Goal: Transaction & Acquisition: Purchase product/service

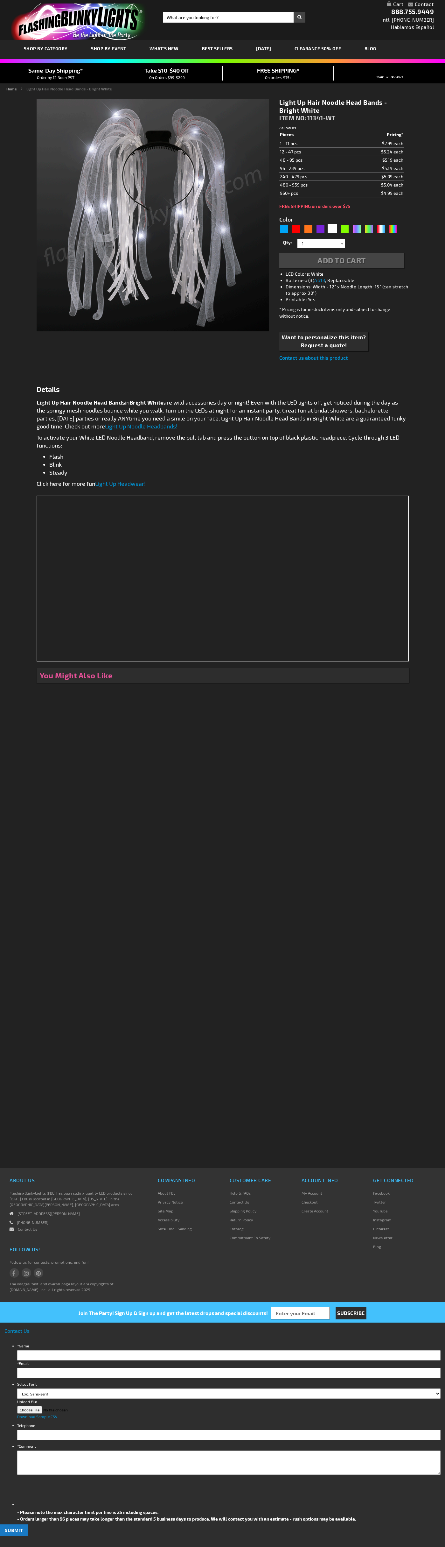
type input "5646"
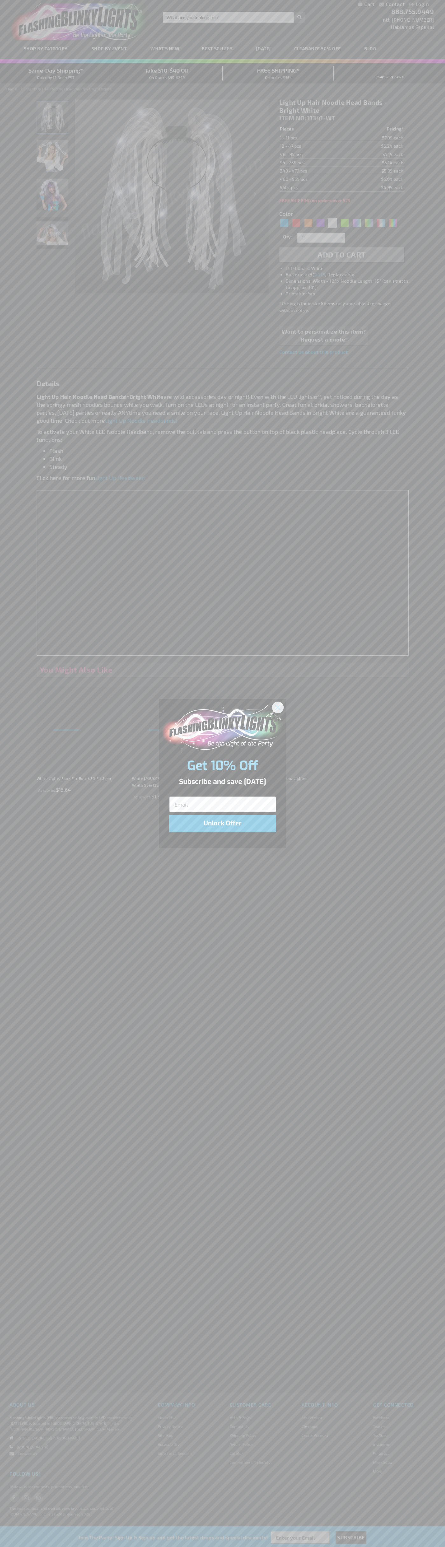
click at [278, 707] on icon "Close dialog" at bounding box center [278, 707] width 4 height 4
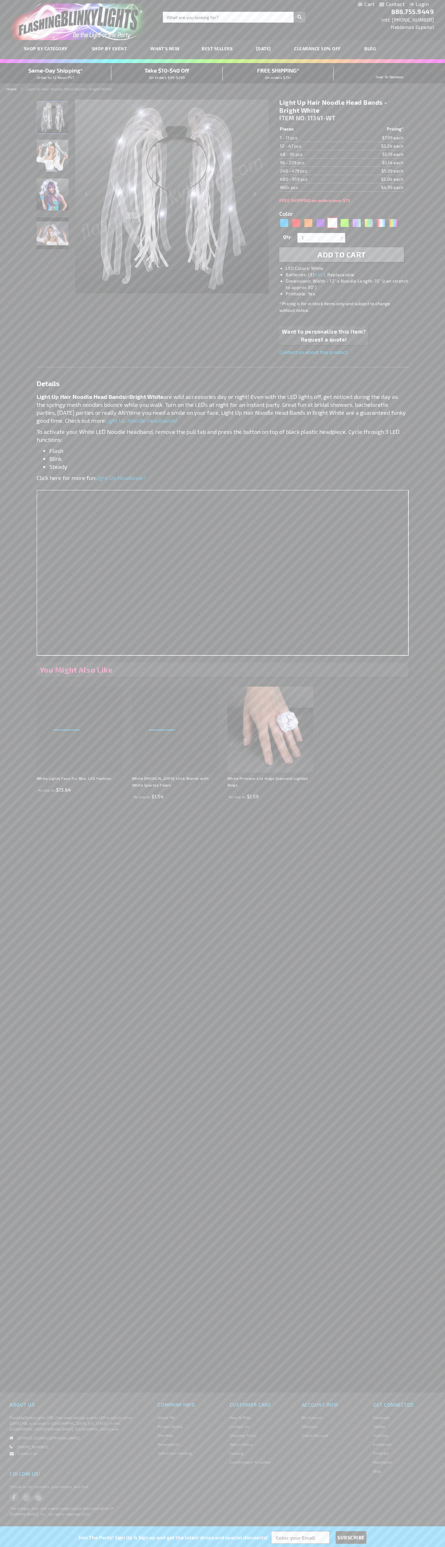
click at [333, 223] on div "White" at bounding box center [333, 223] width 10 height 10
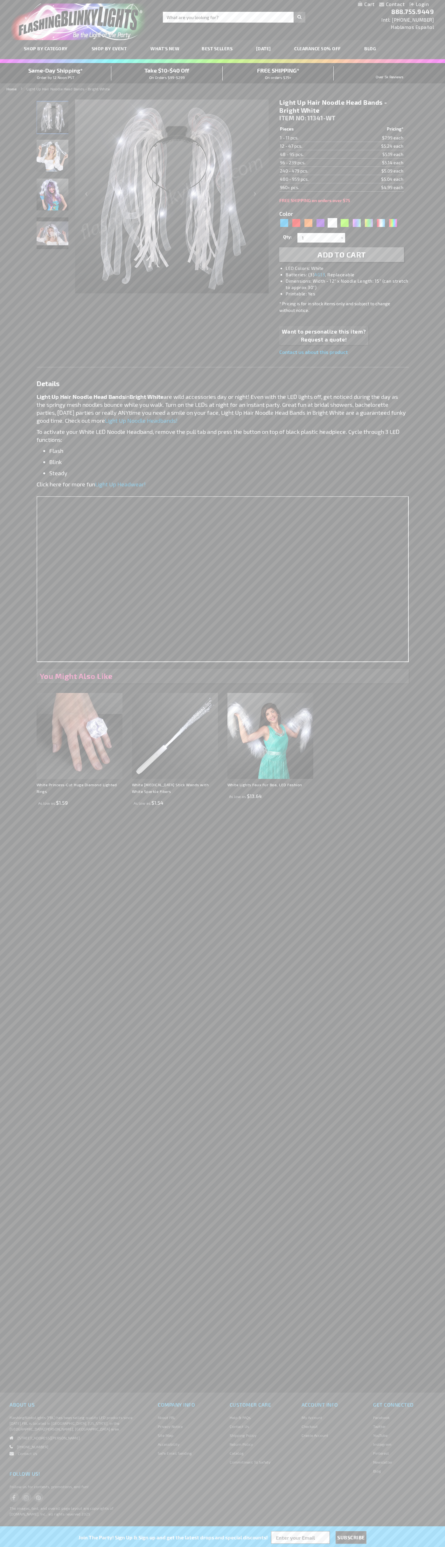
click at [342, 255] on span "Add to Cart" at bounding box center [342, 254] width 48 height 9
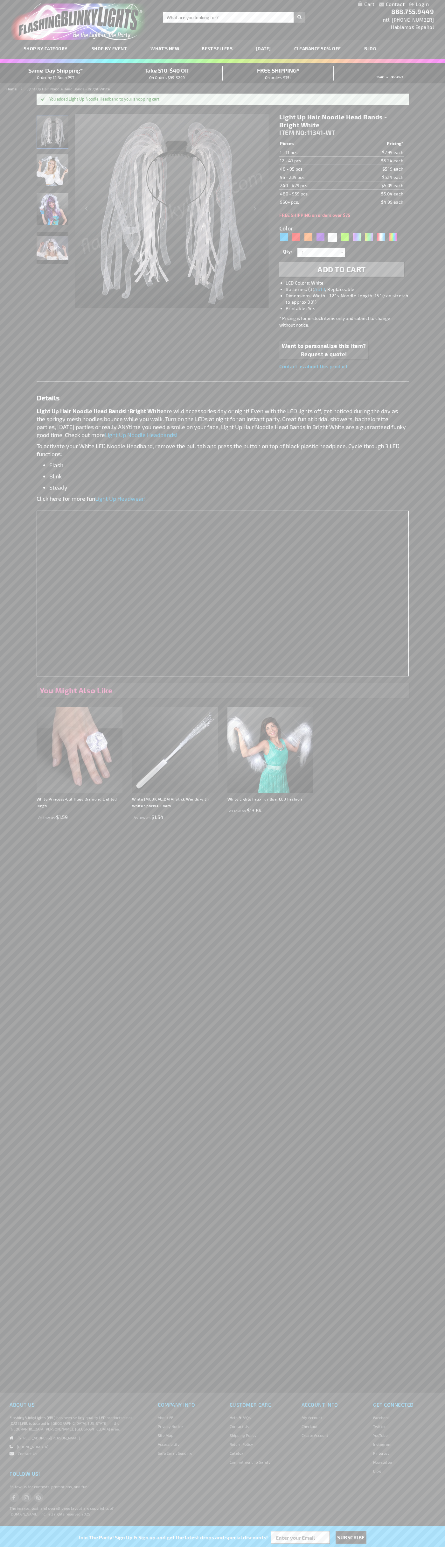
click at [366, 4] on link "My Cart" at bounding box center [366, 4] width 17 height 6
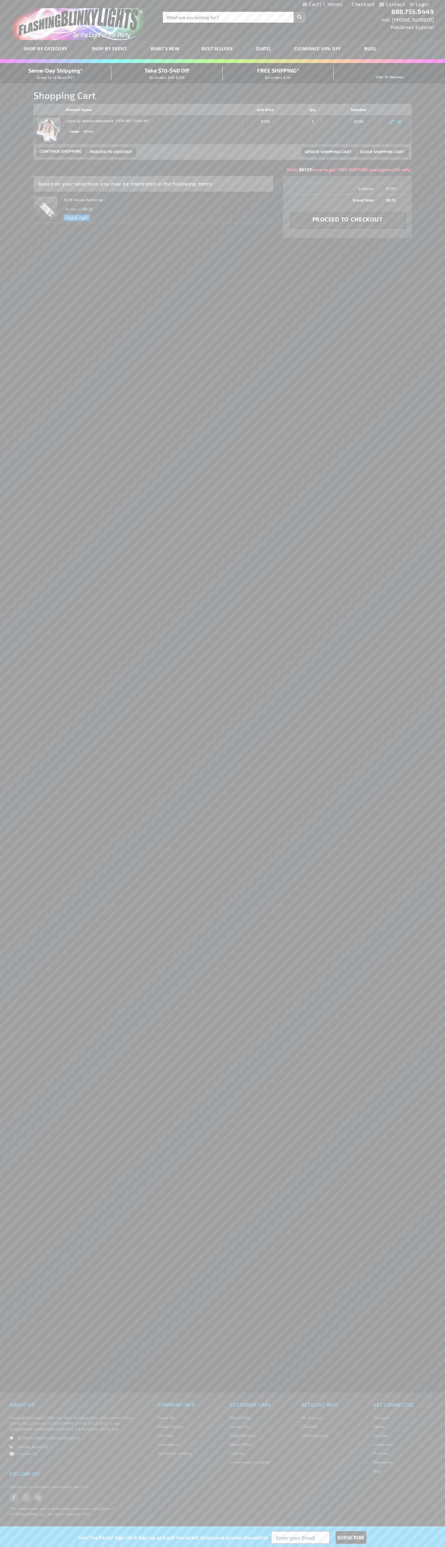
click at [56, 73] on span "Same-Day Shipping*" at bounding box center [55, 70] width 54 height 7
click at [111, 151] on span "Proceed to Checkout" at bounding box center [111, 151] width 42 height 4
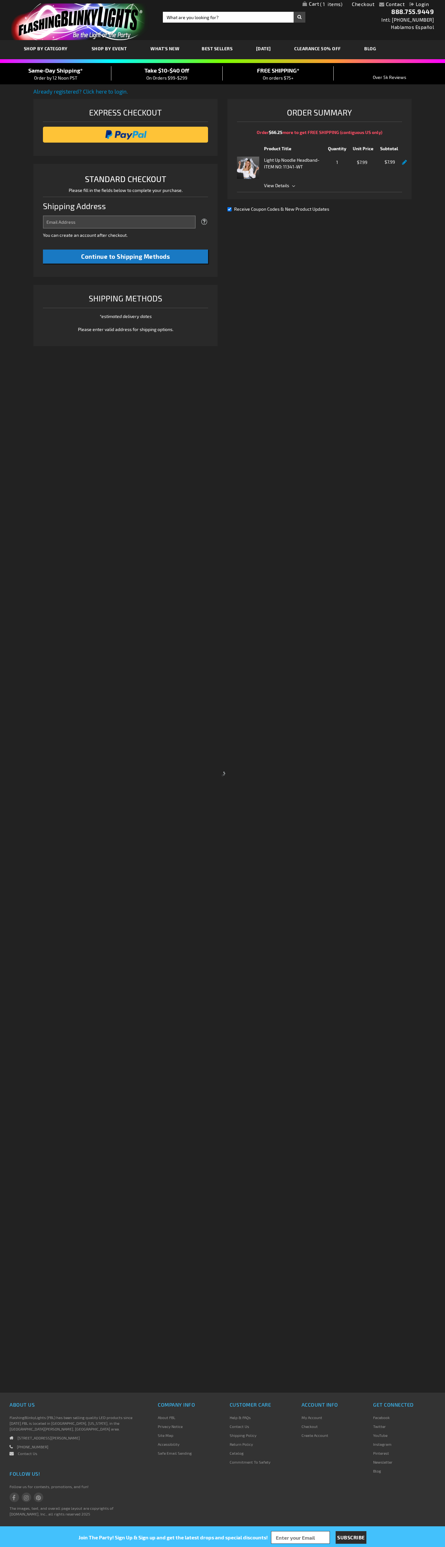
select select "US"
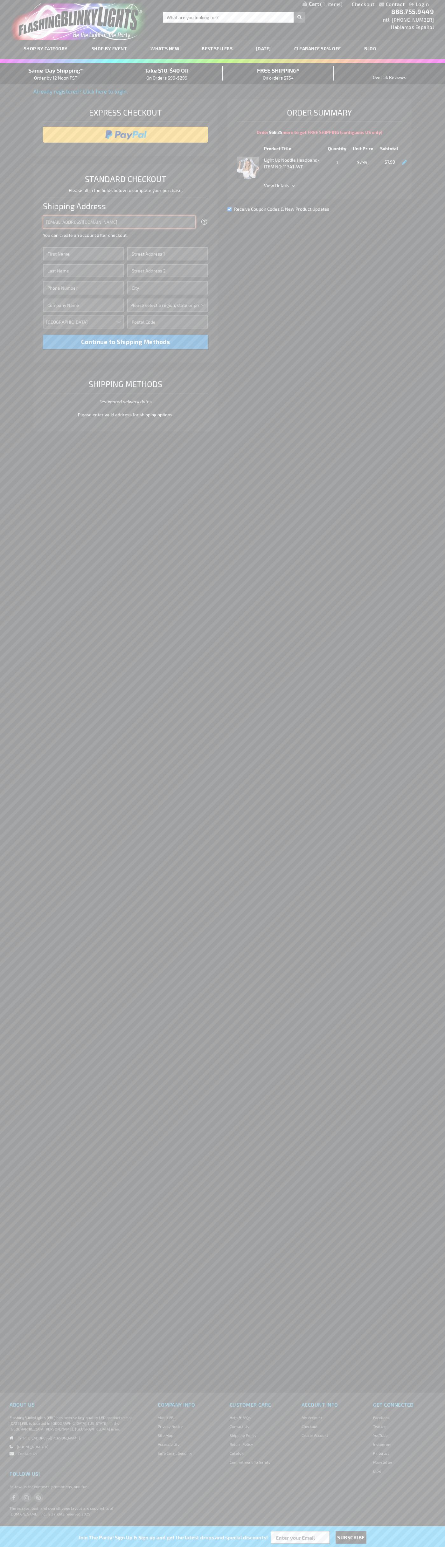
type input "[EMAIL_ADDRESS][DOMAIN_NAME]"
type input "[PERSON_NAME]"
type input "[STREET_ADDRESS]"
type input "First floor"
type input "boulder"
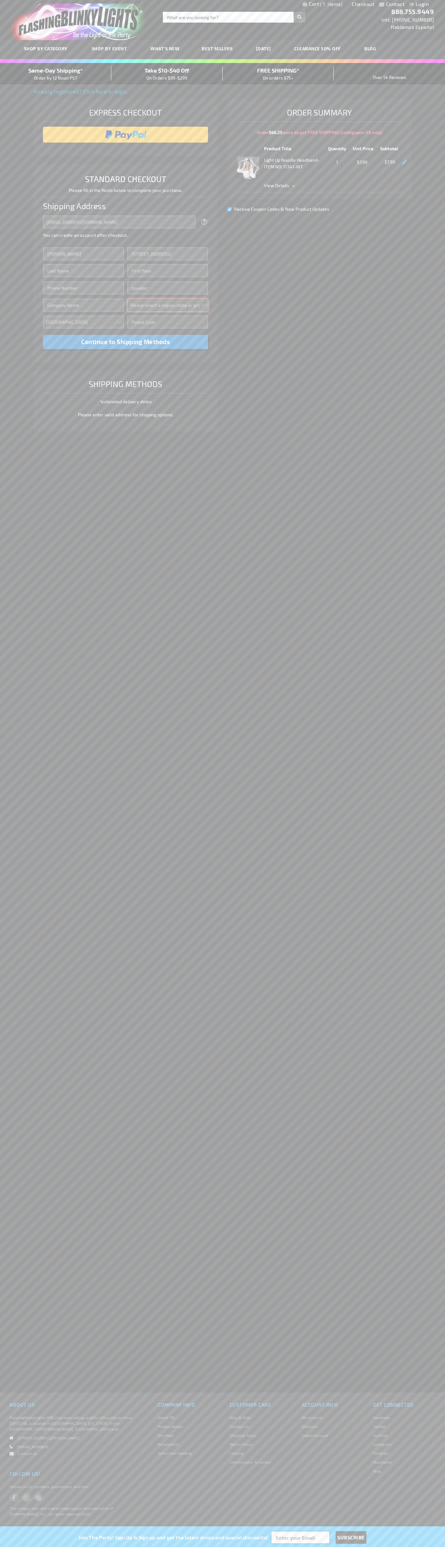
select select "13"
type input "80302"
type input "[PERSON_NAME]"
type input "6502530000"
type input "[PERSON_NAME]"
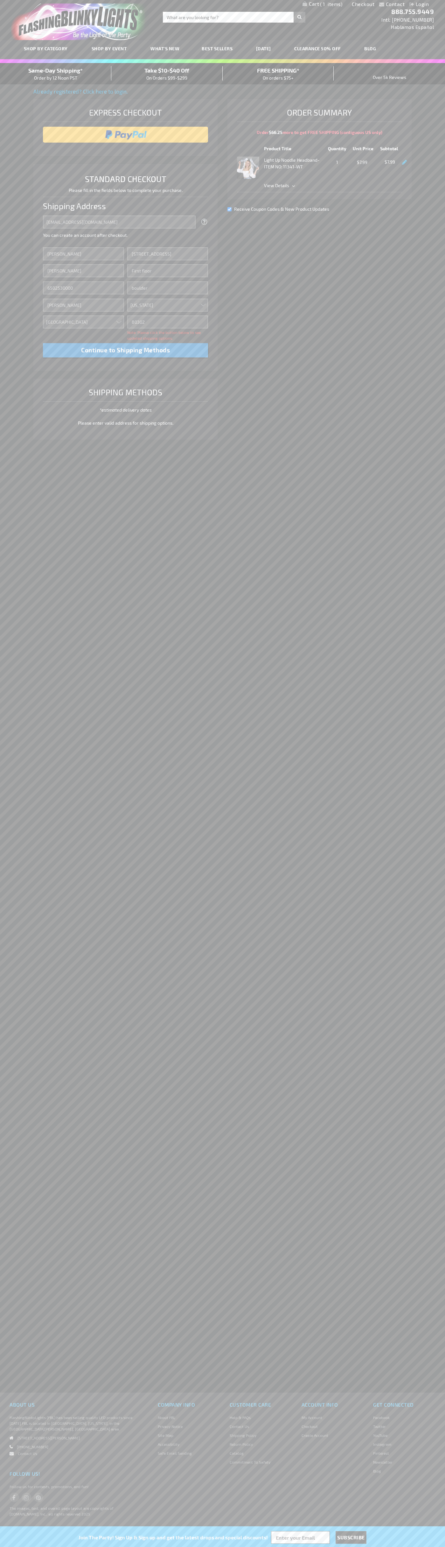
click at [56, 74] on div "Same-Day Shipping* Order by 12 Noon PST" at bounding box center [55, 73] width 111 height 15
click at [126, 135] on input "image" at bounding box center [125, 134] width 159 height 13
